Goal: Find specific page/section: Find specific page/section

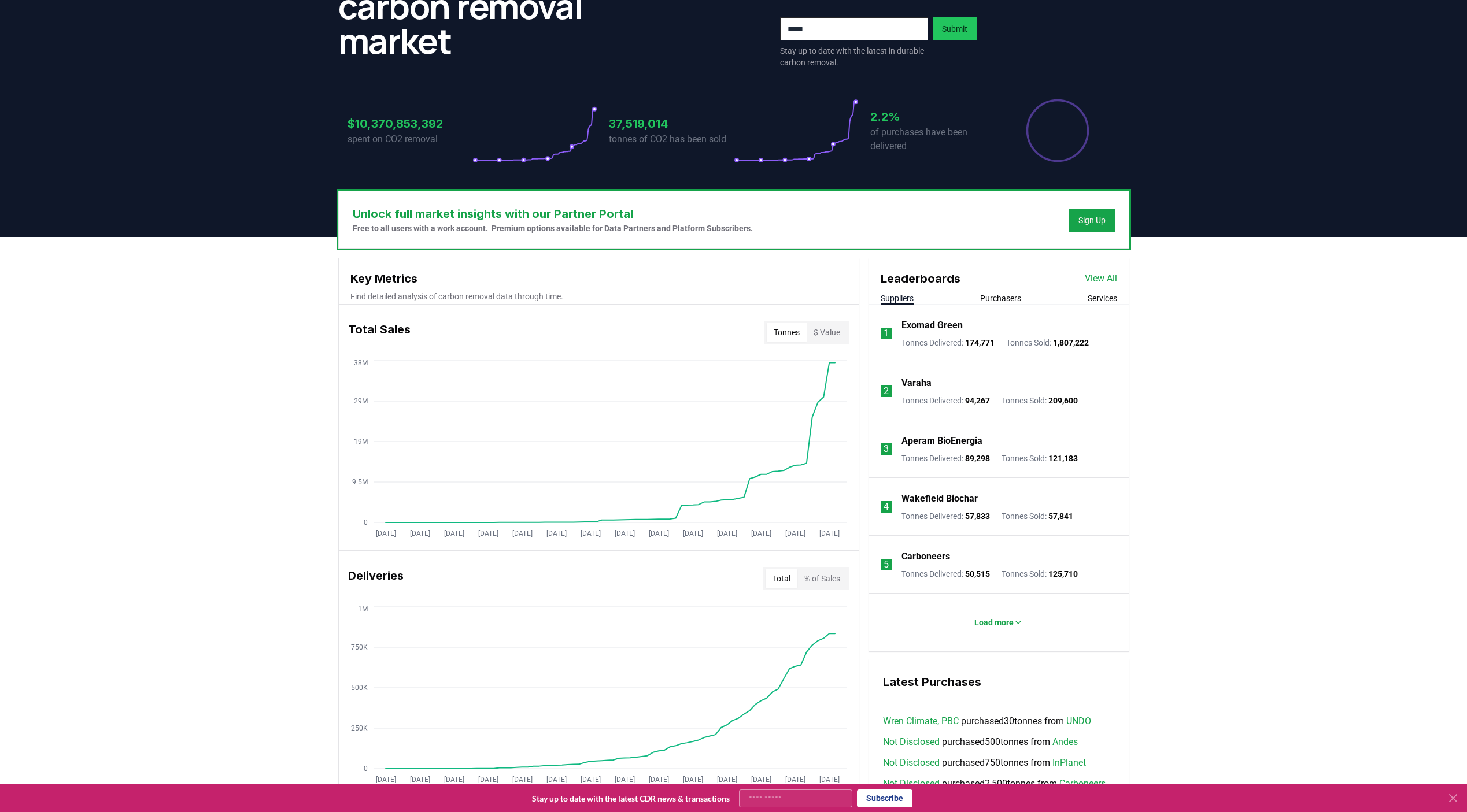
scroll to position [179, 0]
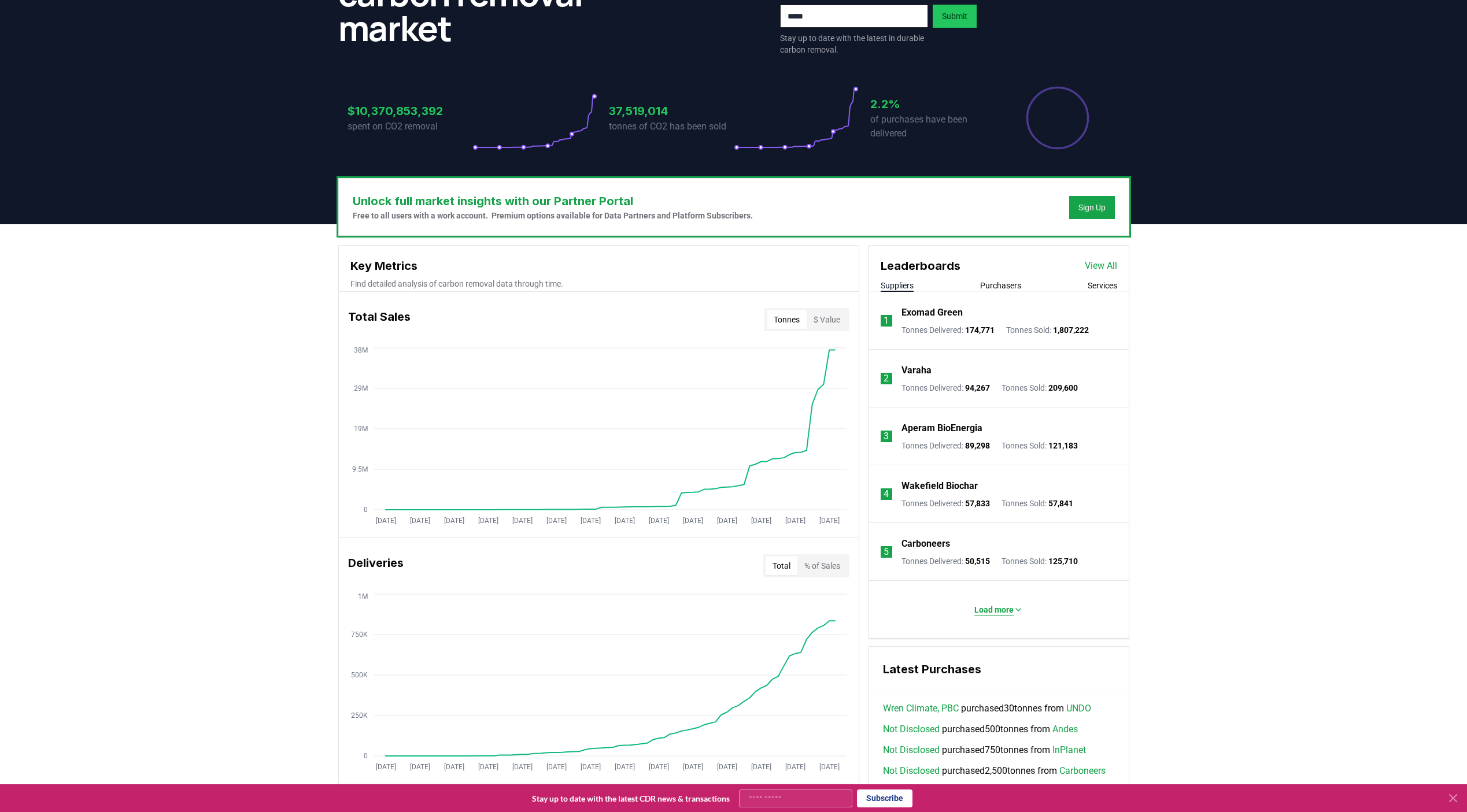
click at [1008, 617] on button "Load more" at bounding box center [998, 610] width 67 height 23
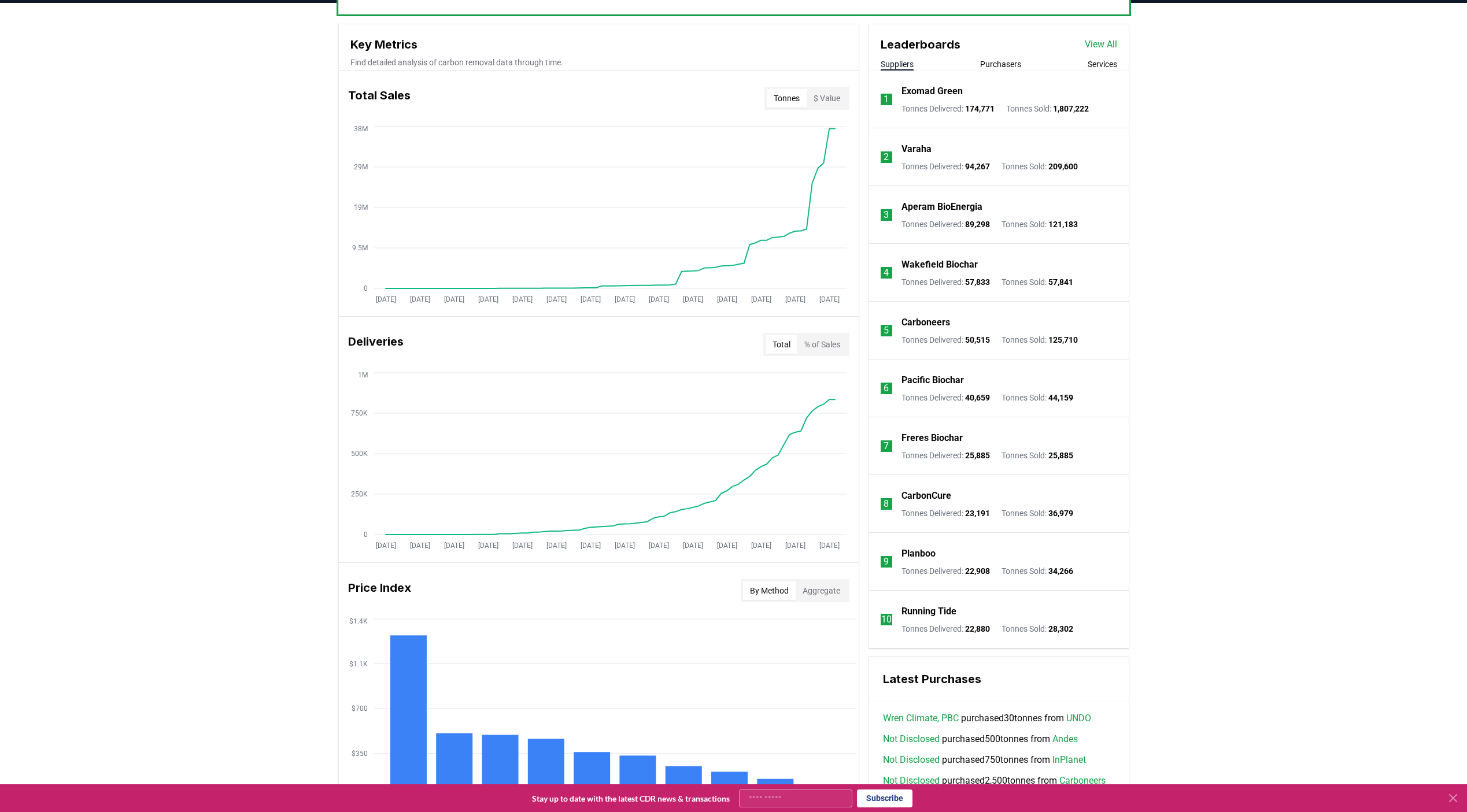
scroll to position [0, 0]
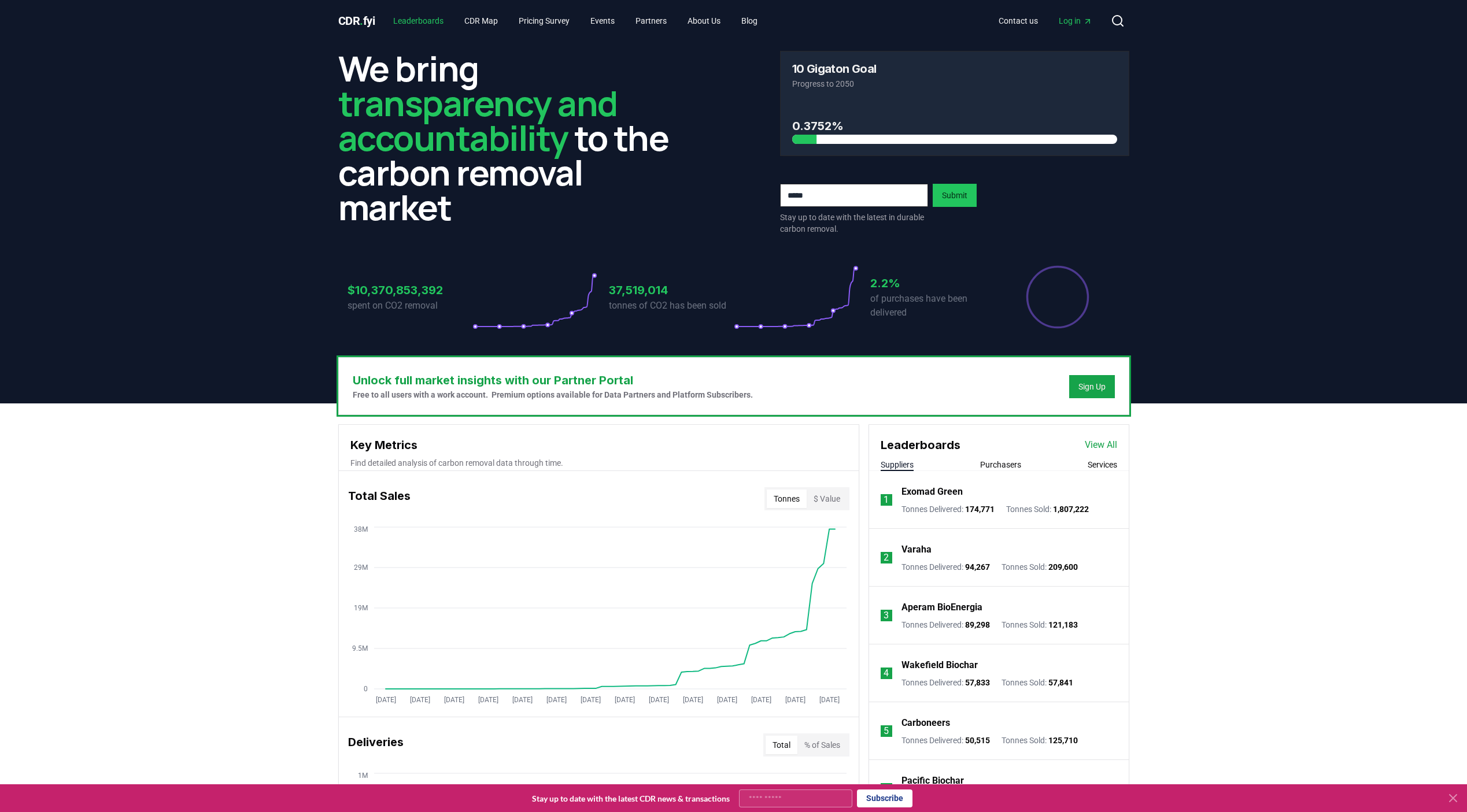
drag, startPoint x: 406, startPoint y: 24, endPoint x: 418, endPoint y: 27, distance: 12.4
click at [407, 24] on link "Leaderboards" at bounding box center [418, 21] width 69 height 21
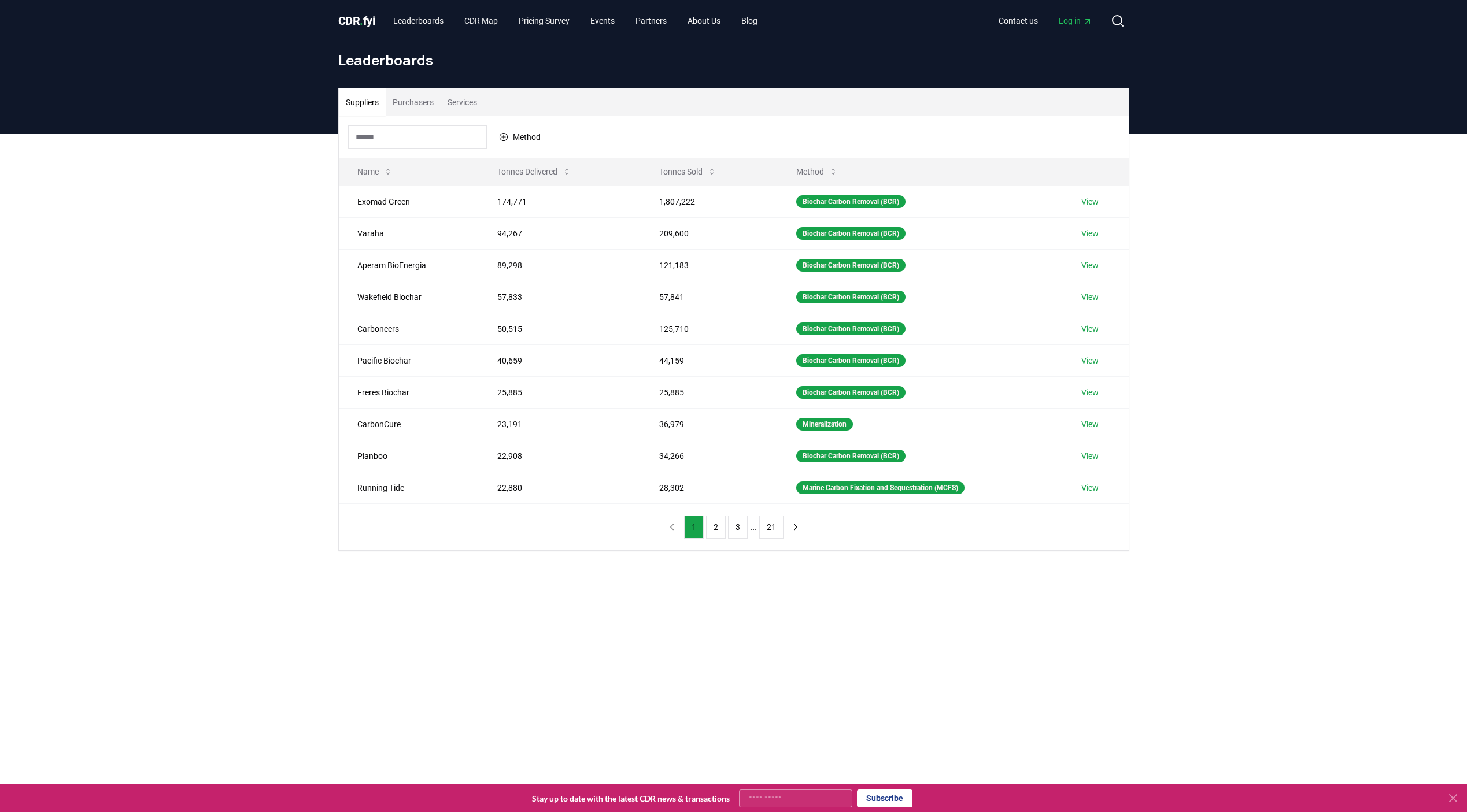
click at [405, 143] on input at bounding box center [418, 136] width 139 height 23
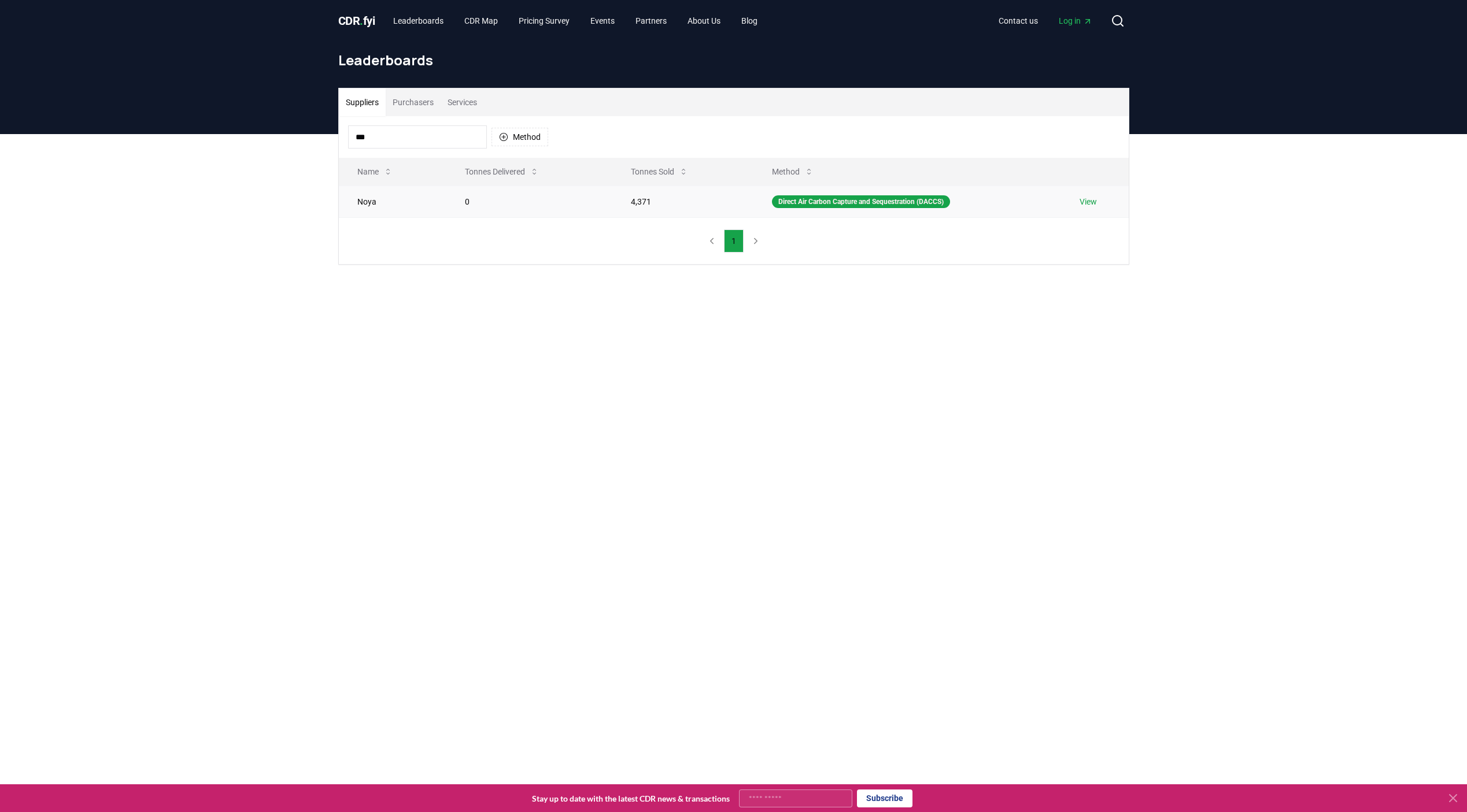
type input "***"
click at [631, 203] on td "4,371" at bounding box center [682, 201] width 141 height 32
click at [1082, 204] on link "View" at bounding box center [1088, 201] width 17 height 11
